Goal: Task Accomplishment & Management: Complete application form

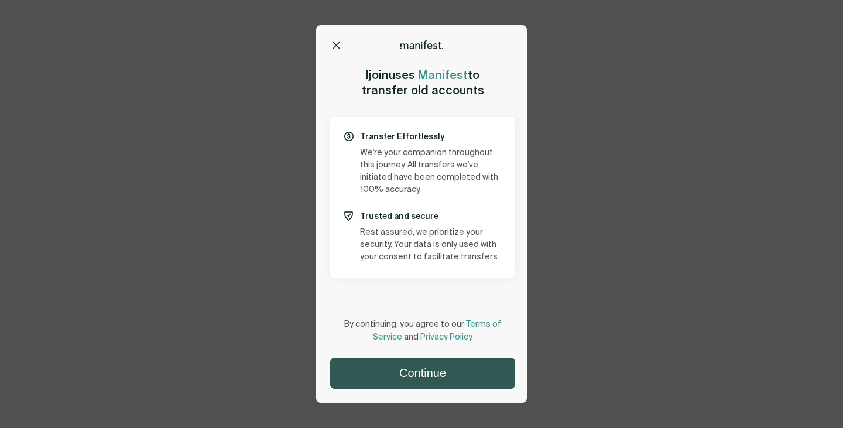
click at [422, 376] on button "Continue" at bounding box center [423, 373] width 184 height 30
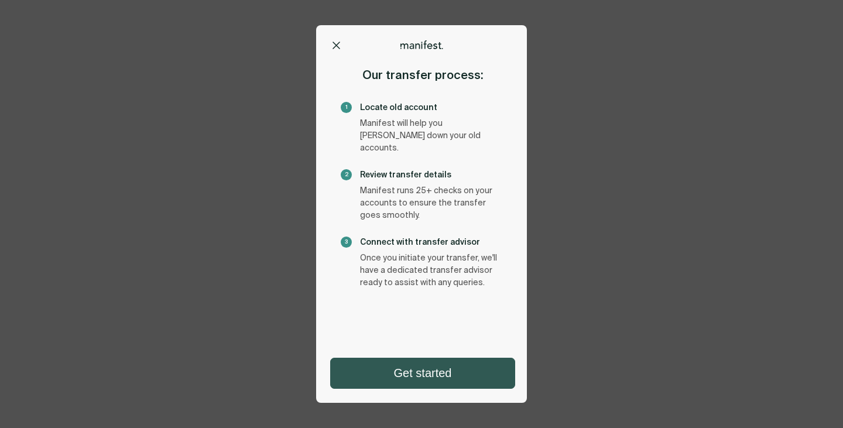
click at [461, 372] on button "Get started" at bounding box center [423, 373] width 184 height 30
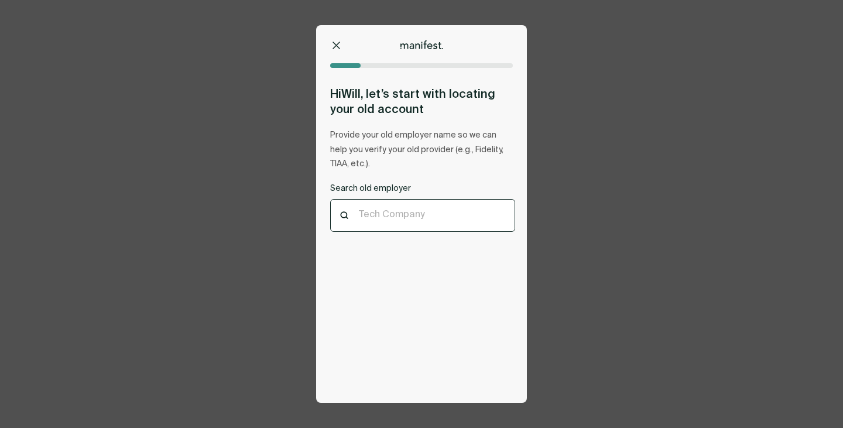
click at [387, 214] on div at bounding box center [423, 215] width 128 height 11
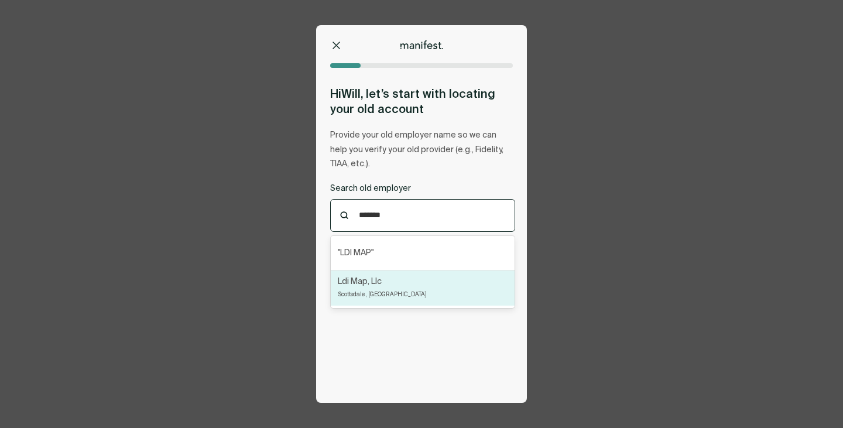
click at [377, 296] on div "Ldi Map, [GEOGRAPHIC_DATA], [GEOGRAPHIC_DATA]" at bounding box center [382, 288] width 89 height 26
type input "*******"
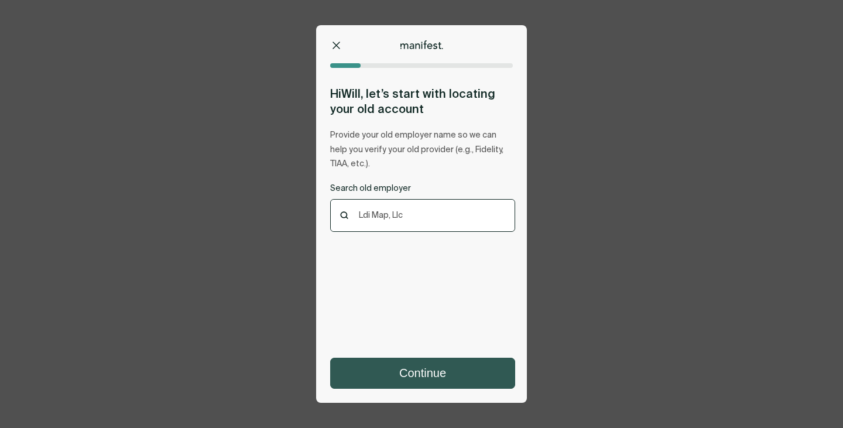
click at [417, 373] on button "Continue" at bounding box center [423, 373] width 184 height 30
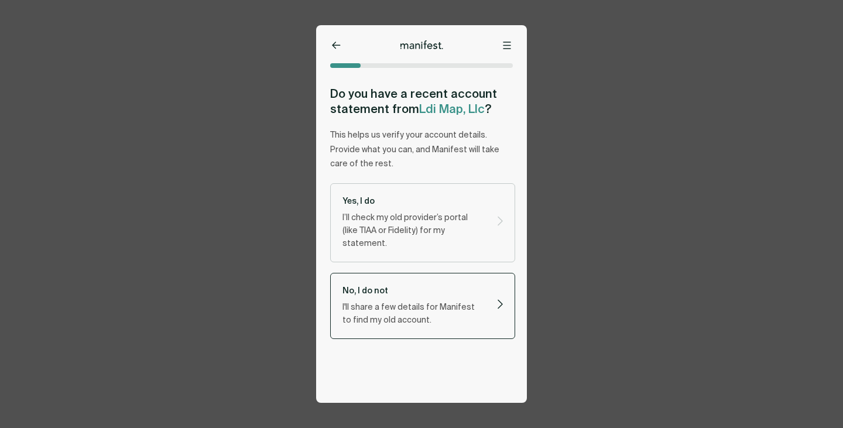
click at [412, 301] on p "I'll share a few details for Manifest to find my old account." at bounding box center [412, 314] width 140 height 26
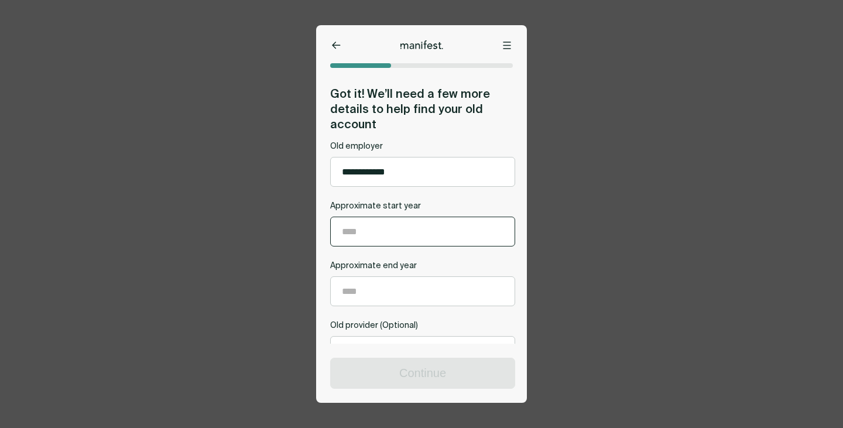
scroll to position [65, 0]
